Goal: Find specific page/section: Find specific page/section

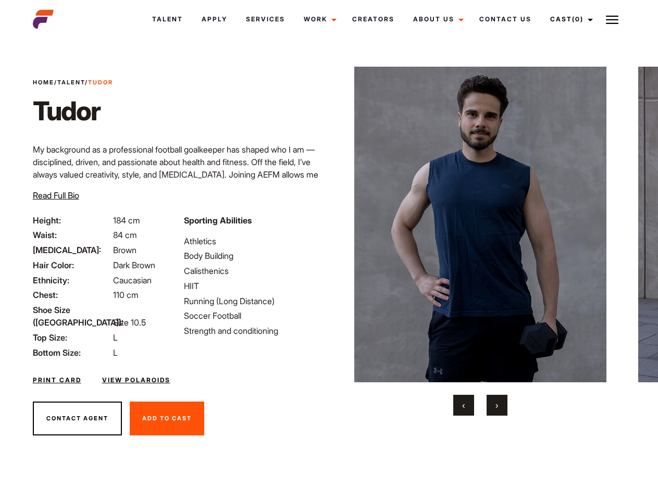
click at [569, 19] on link "Cast (0)" at bounding box center [570, 19] width 58 height 28
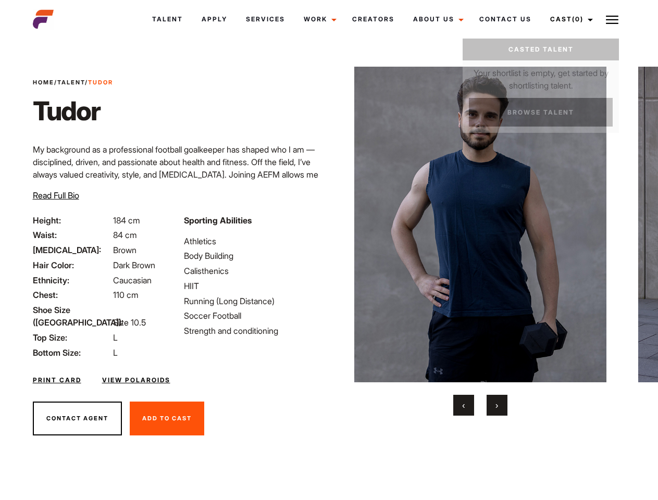
click at [612, 19] on img at bounding box center [612, 20] width 13 height 13
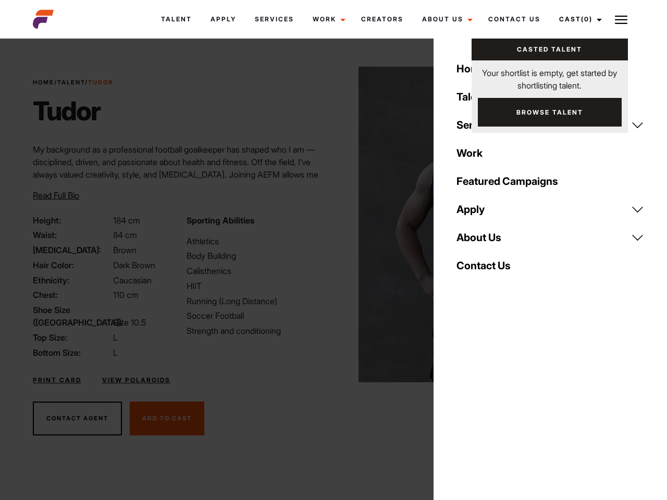
click at [480, 241] on img at bounding box center [484, 225] width 253 height 316
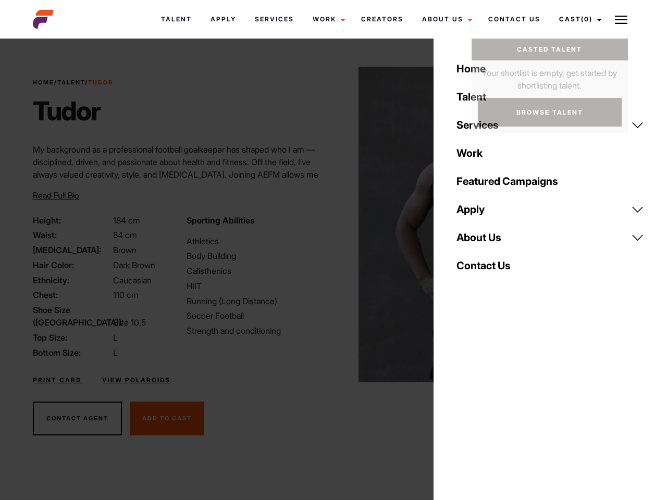
click at [329, 225] on div "Sporting Abilities Athletics Body Building Calisthenics HIIT Running (Long Dist…" at bounding box center [256, 286] width 153 height 145
click at [464, 405] on div "Home Talent Services Talent Casting Photography Videography Creative Hair and M…" at bounding box center [549, 250] width 233 height 500
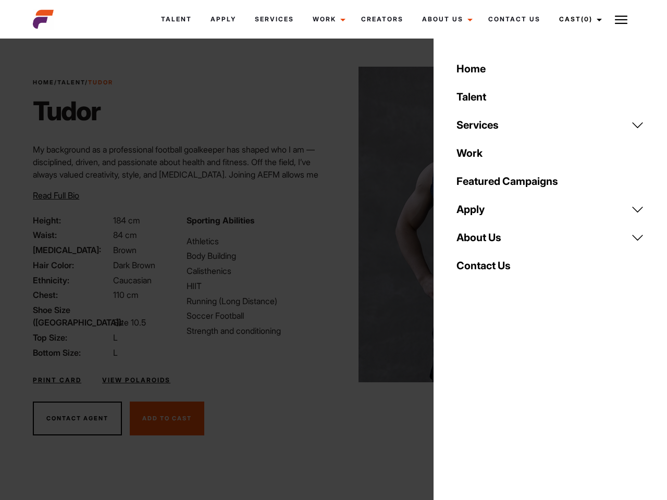
click at [497, 405] on div "Home Talent Services Talent Casting Photography Videography Creative Hair and M…" at bounding box center [549, 250] width 233 height 500
